Goal: Browse casually

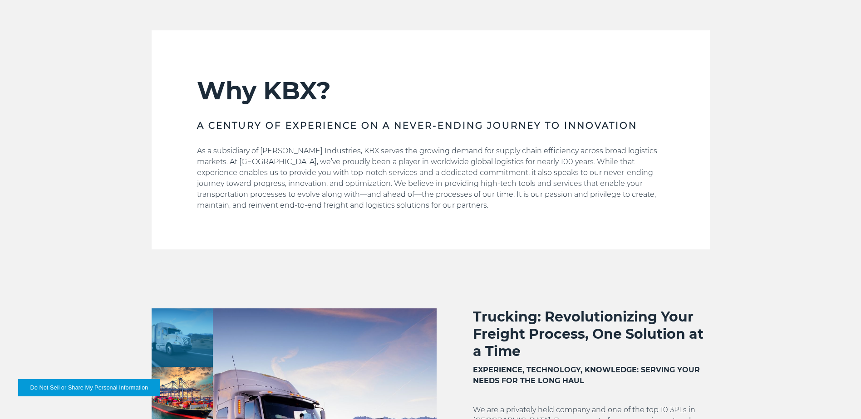
scroll to position [681, 0]
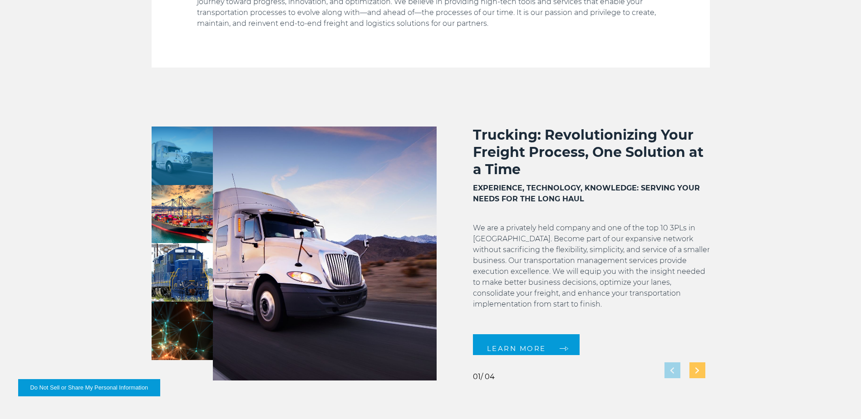
click at [698, 371] on img "Next slide" at bounding box center [697, 371] width 4 height 6
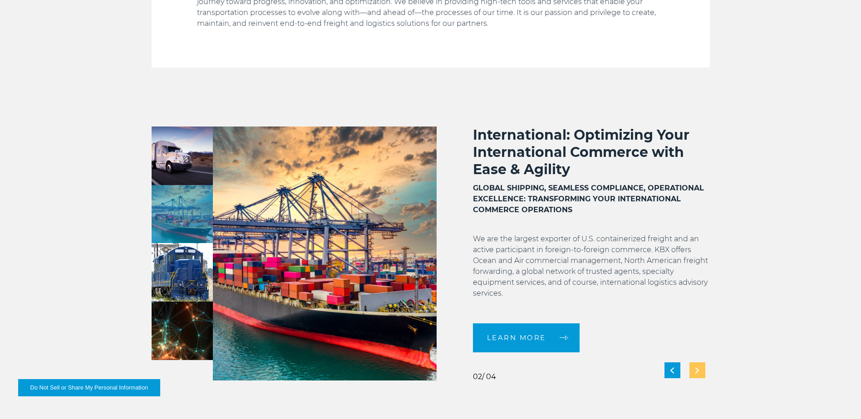
click at [698, 371] on img "Next slide" at bounding box center [697, 371] width 4 height 6
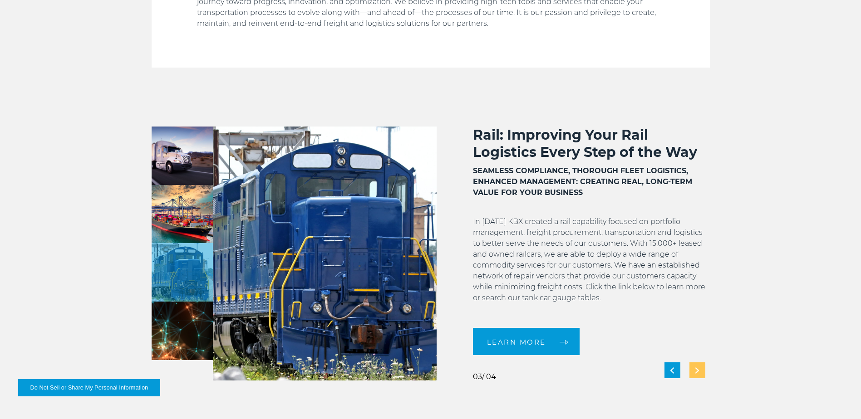
click at [698, 371] on img "Next slide" at bounding box center [697, 371] width 4 height 6
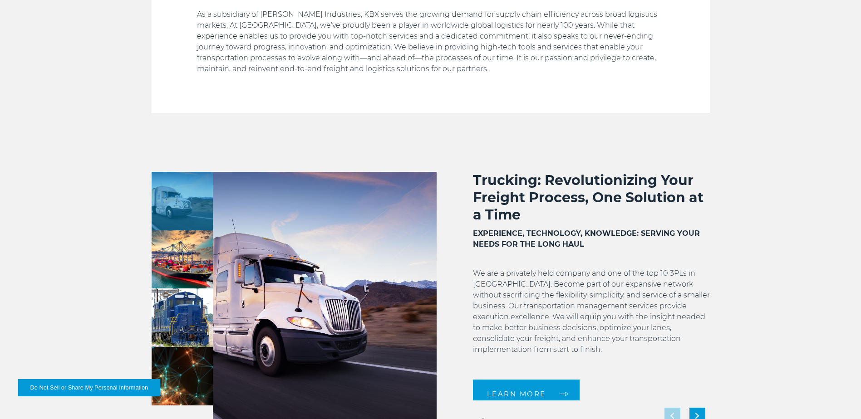
scroll to position [726, 0]
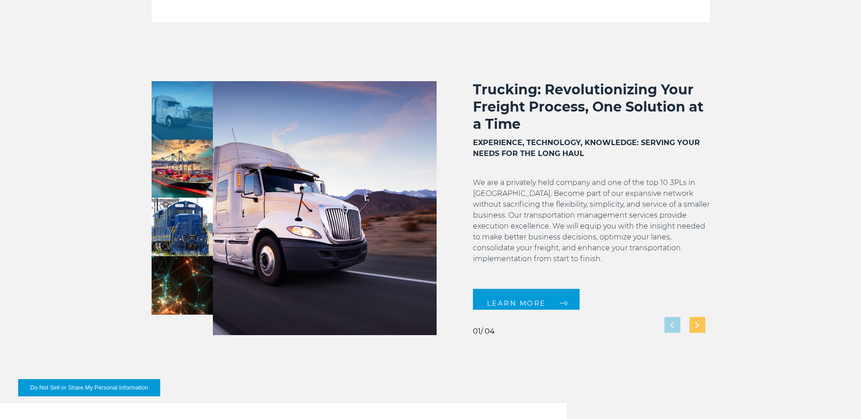
click at [693, 325] on div "Next slide" at bounding box center [697, 325] width 16 height 16
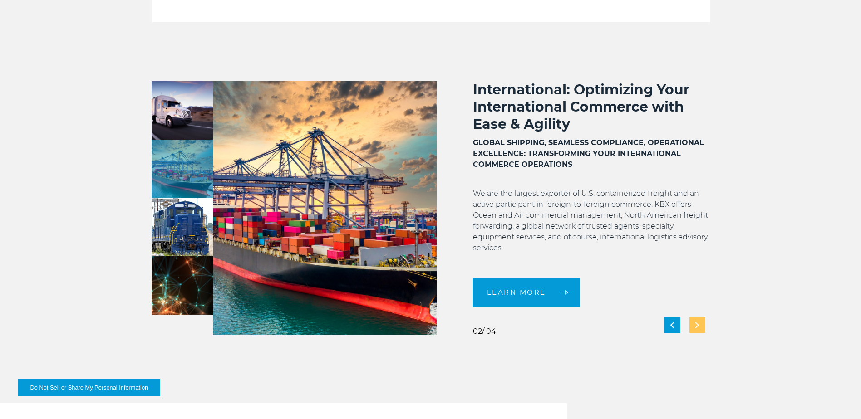
click at [696, 320] on div "Next slide" at bounding box center [697, 325] width 16 height 16
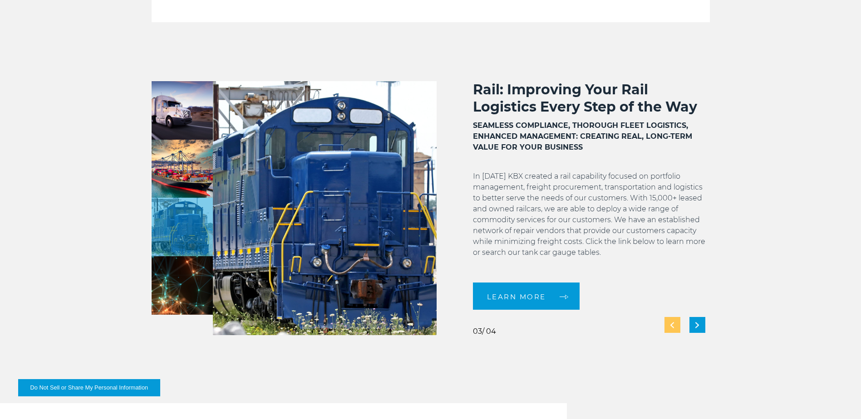
click at [676, 326] on div "Previous slide" at bounding box center [672, 325] width 16 height 16
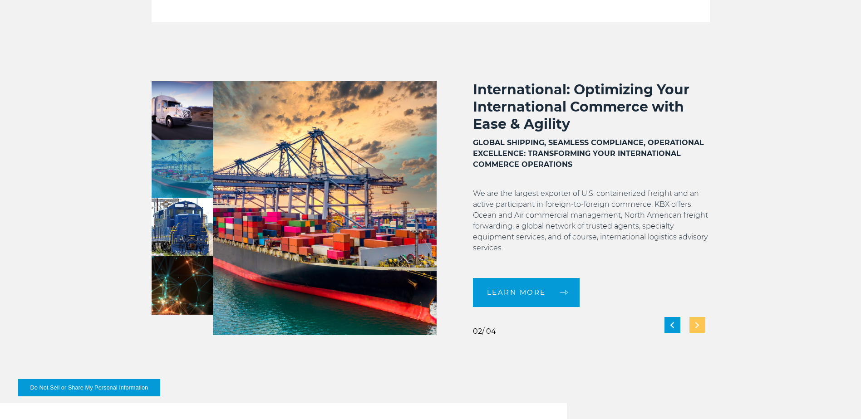
click at [693, 324] on div "Next slide" at bounding box center [697, 325] width 16 height 16
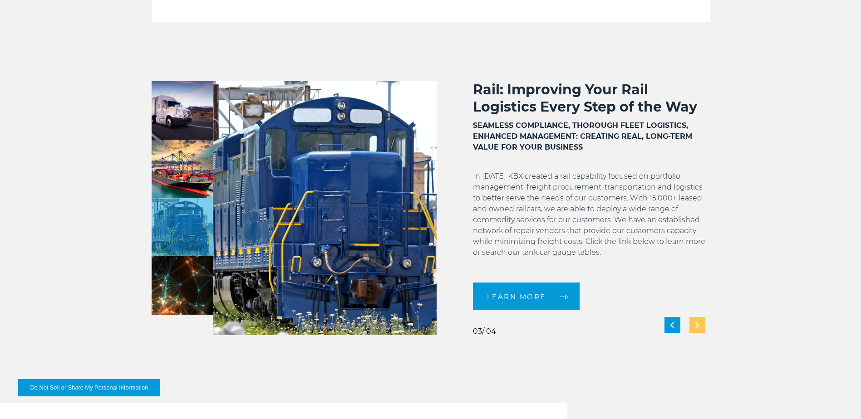
click at [693, 324] on div "Next slide" at bounding box center [697, 325] width 16 height 16
